Goal: Task Accomplishment & Management: Manage account settings

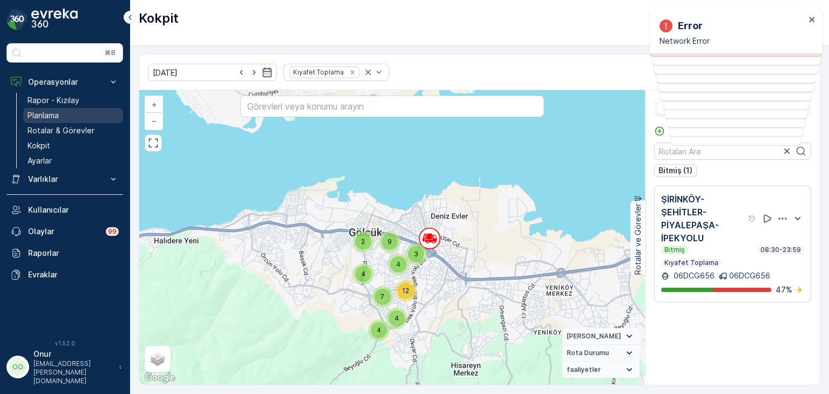
click at [54, 116] on p "Planlama" at bounding box center [43, 115] width 31 height 11
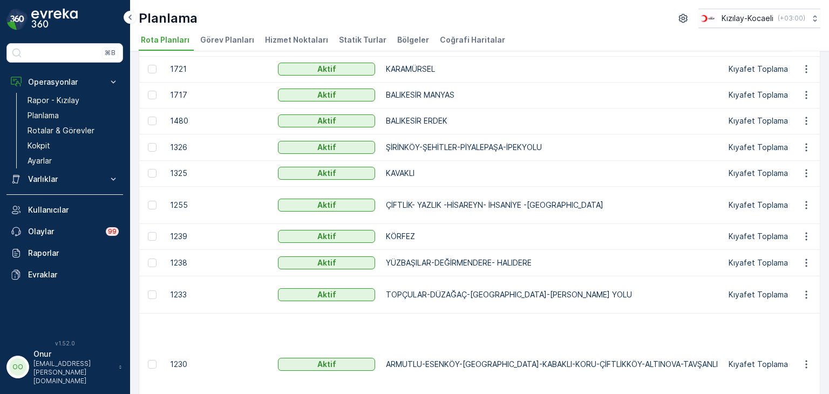
scroll to position [248, 0]
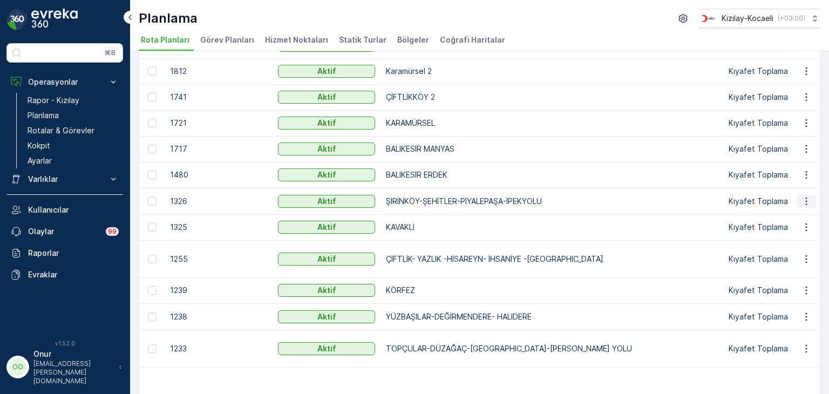
click at [805, 203] on icon "button" at bounding box center [806, 201] width 11 height 11
click at [784, 215] on span "Rota Planını Düzenle" at bounding box center [787, 216] width 74 height 11
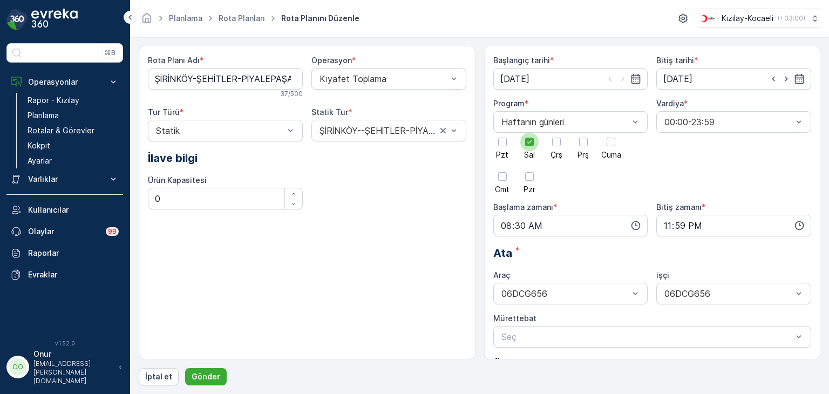
click at [529, 146] on div at bounding box center [529, 142] width 18 height 18
click at [530, 133] on input "Sal" at bounding box center [530, 133] width 0 height 0
click at [586, 145] on div at bounding box center [583, 142] width 9 height 9
click at [584, 133] on input "Prş" at bounding box center [584, 133] width 0 height 0
click at [636, 229] on icon "button" at bounding box center [636, 225] width 9 height 9
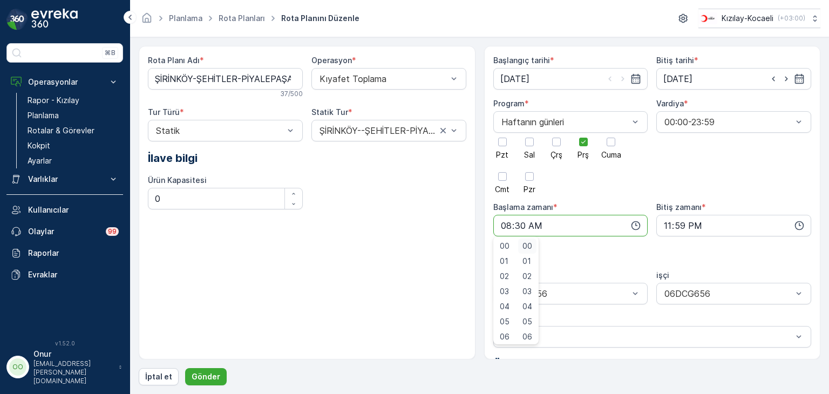
click at [526, 250] on span "00" at bounding box center [528, 246] width 10 height 11
type input "08:00"
click at [214, 373] on p "Gönder" at bounding box center [206, 376] width 29 height 11
